Goal: Information Seeking & Learning: Learn about a topic

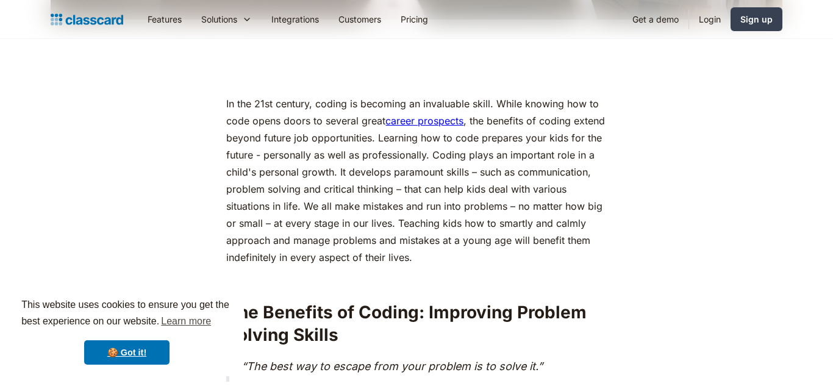
scroll to position [569, 0]
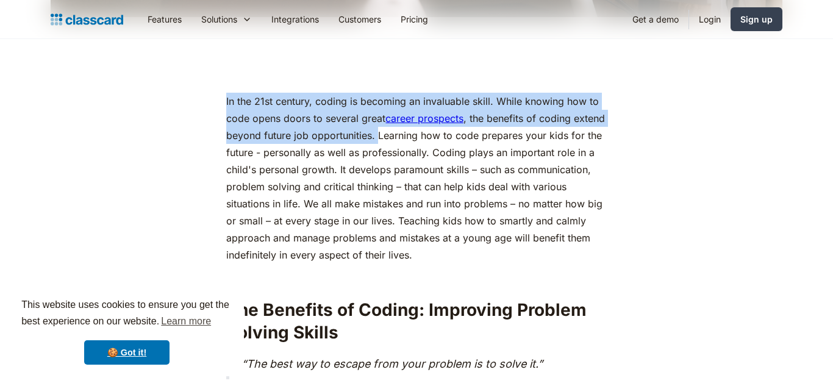
drag, startPoint x: 226, startPoint y: 103, endPoint x: 412, endPoint y: 141, distance: 189.8
copy p "In the 21st century, coding is becoming an invaluable skill. While knowing how …"
click at [565, 166] on p "In the 21st century, coding is becoming an invaluable skill. While knowing how …" at bounding box center [416, 178] width 380 height 171
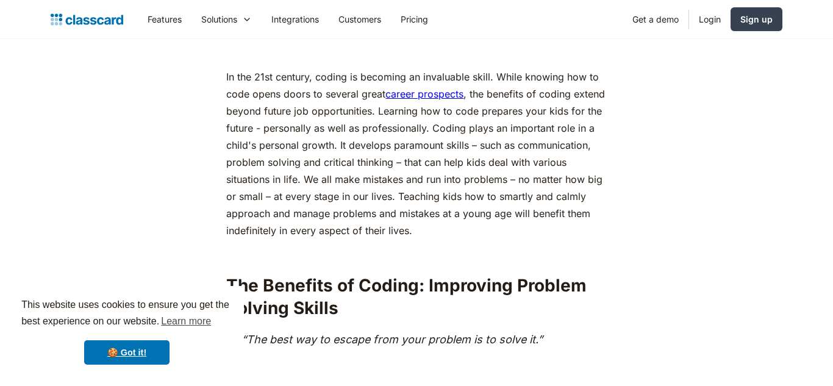
scroll to position [592, 0]
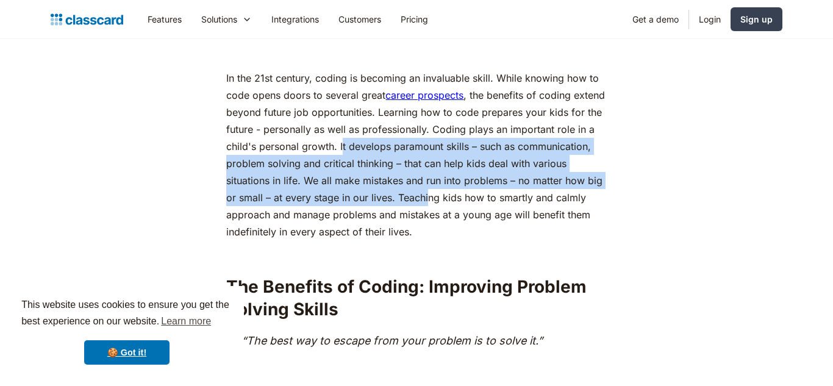
drag, startPoint x: 360, startPoint y: 145, endPoint x: 470, endPoint y: 191, distance: 118.9
click at [470, 191] on p "In the 21st century, coding is becoming an invaluable skill. While knowing how …" at bounding box center [416, 155] width 380 height 171
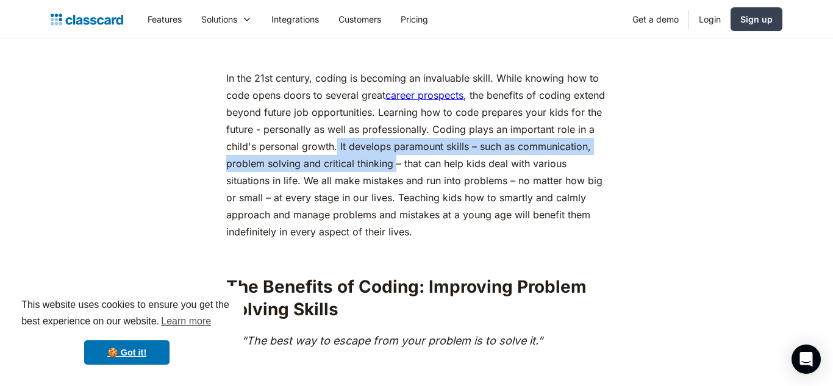
drag, startPoint x: 357, startPoint y: 145, endPoint x: 471, endPoint y: 165, distance: 115.7
click at [471, 165] on p "In the 21st century, coding is becoming an invaluable skill. While knowing how …" at bounding box center [416, 155] width 380 height 171
copy p "It develops paramount skills – such as communication, problem solving and criti…"
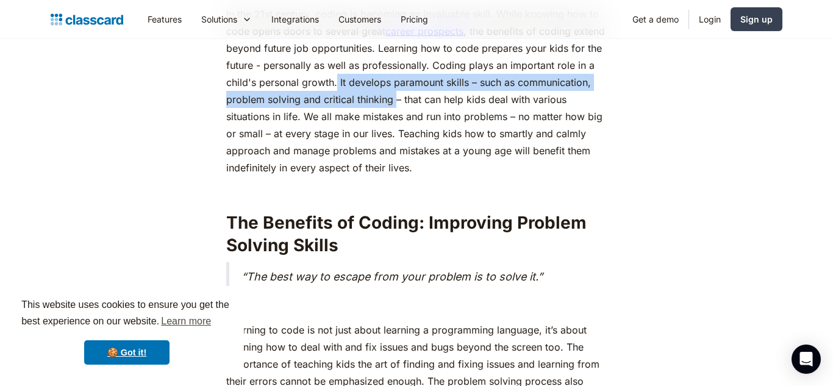
scroll to position [658, 0]
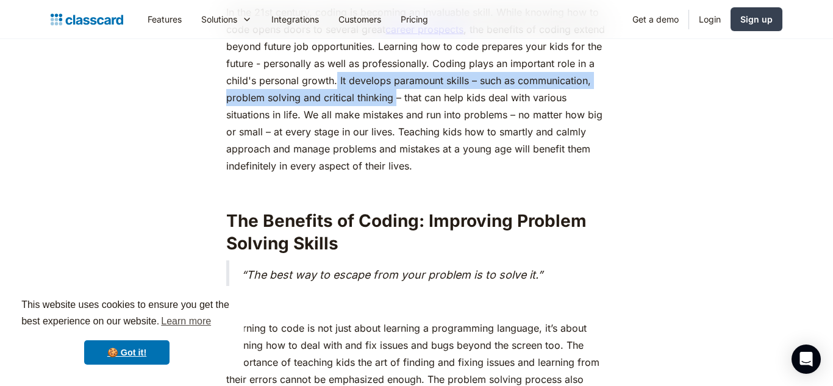
click at [473, 168] on p "In the 21st century, coding is becoming an invaluable skill. While knowing how …" at bounding box center [416, 89] width 380 height 171
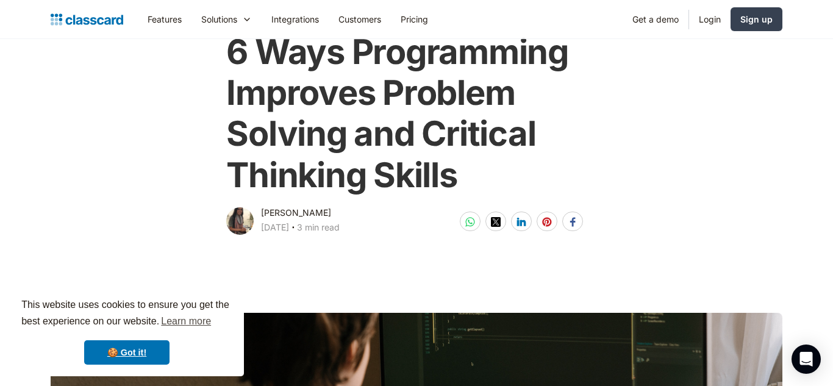
scroll to position [71, 0]
